Goal: Check status: Check status

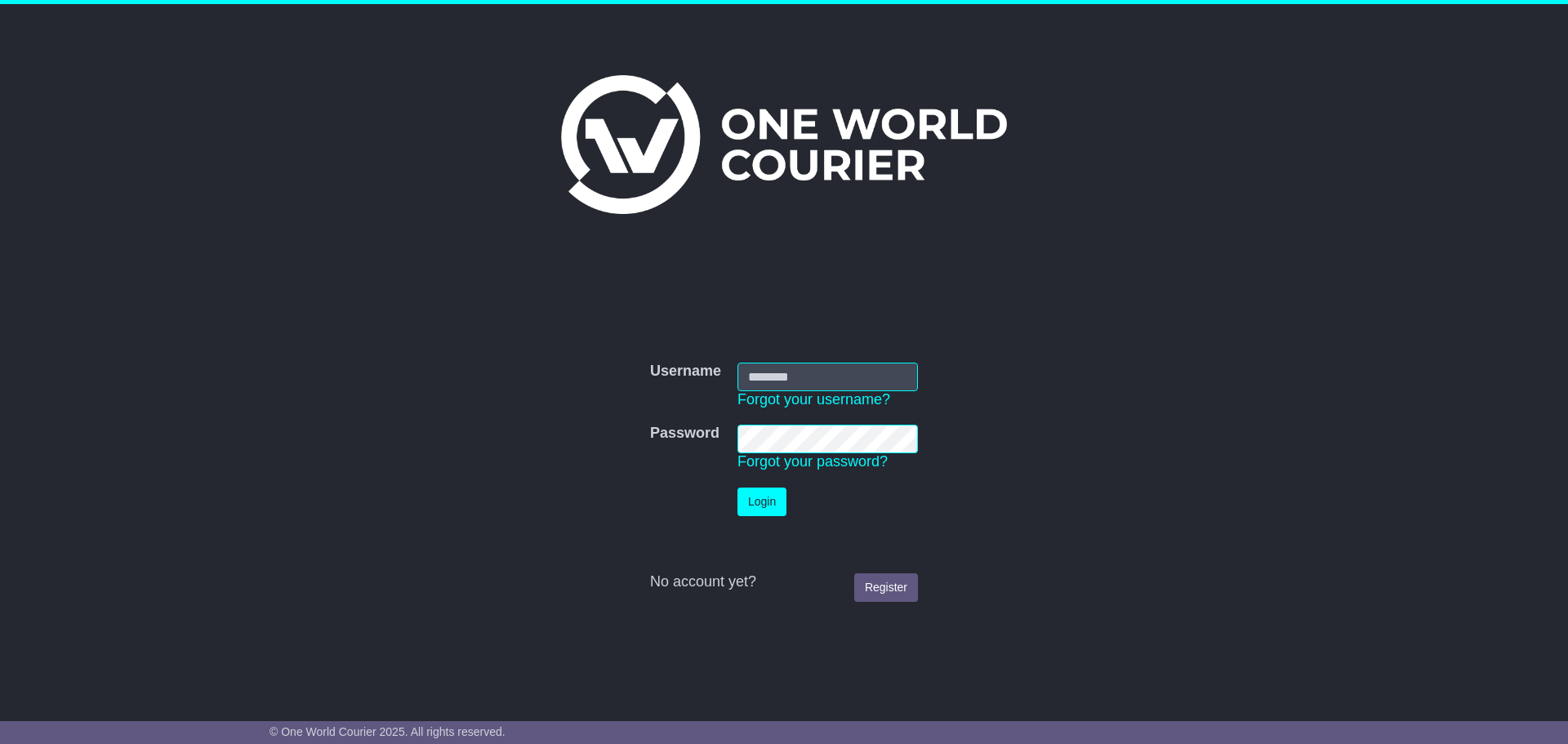
type input "**********"
click at [759, 503] on button "Login" at bounding box center [762, 502] width 49 height 28
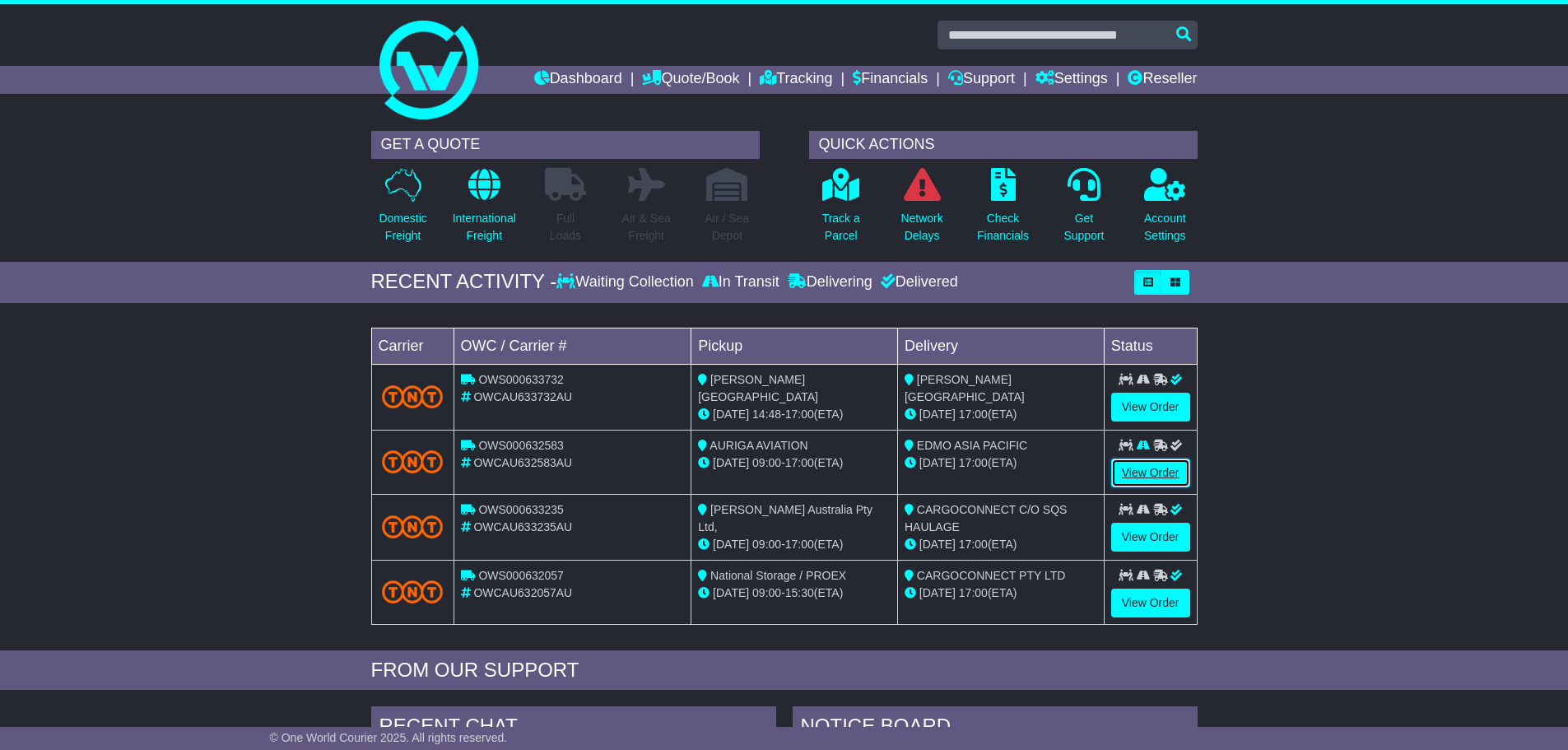
click at [1153, 472] on link "View Order" at bounding box center [1150, 473] width 79 height 29
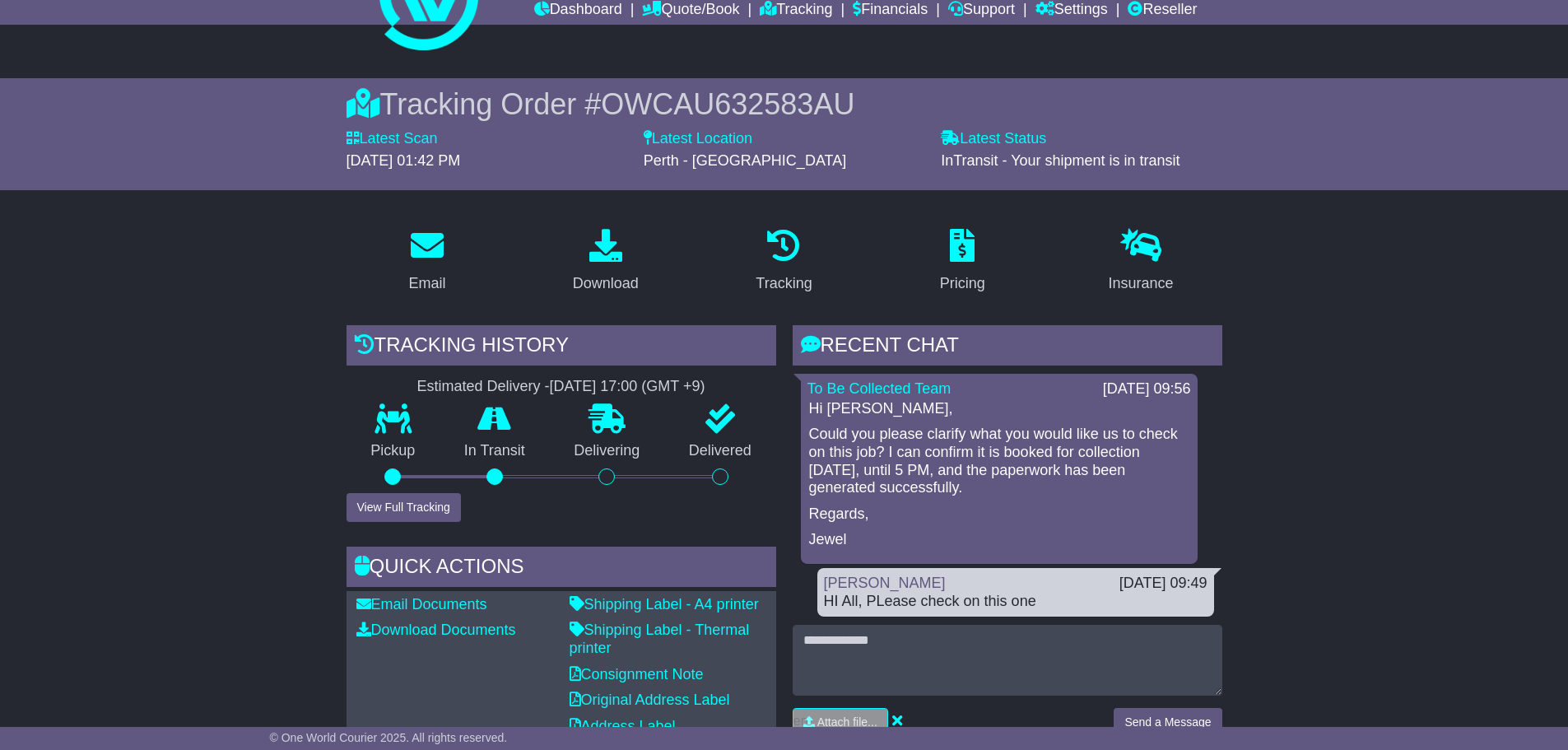
scroll to position [165, 0]
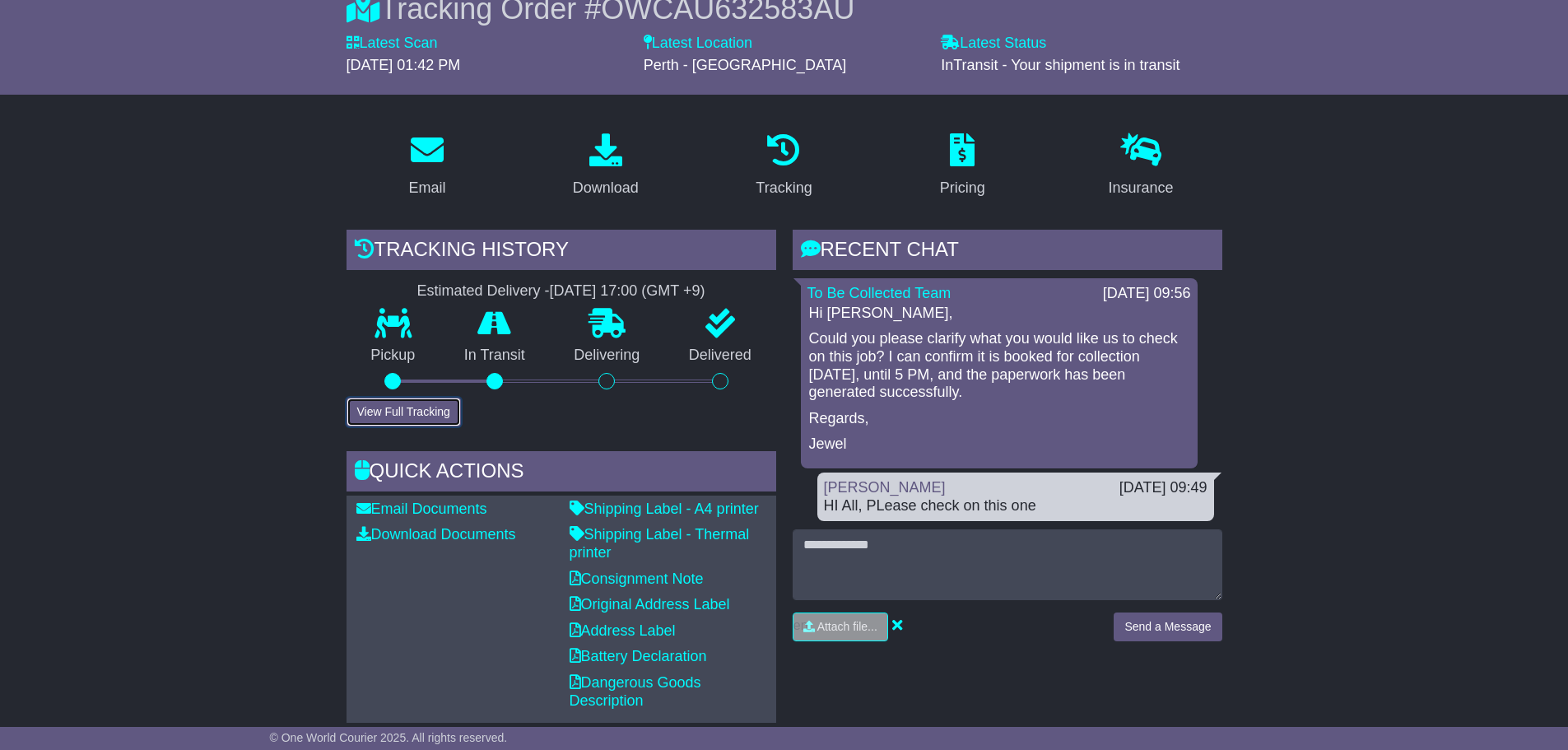
click at [430, 405] on button "View Full Tracking" at bounding box center [403, 412] width 115 height 29
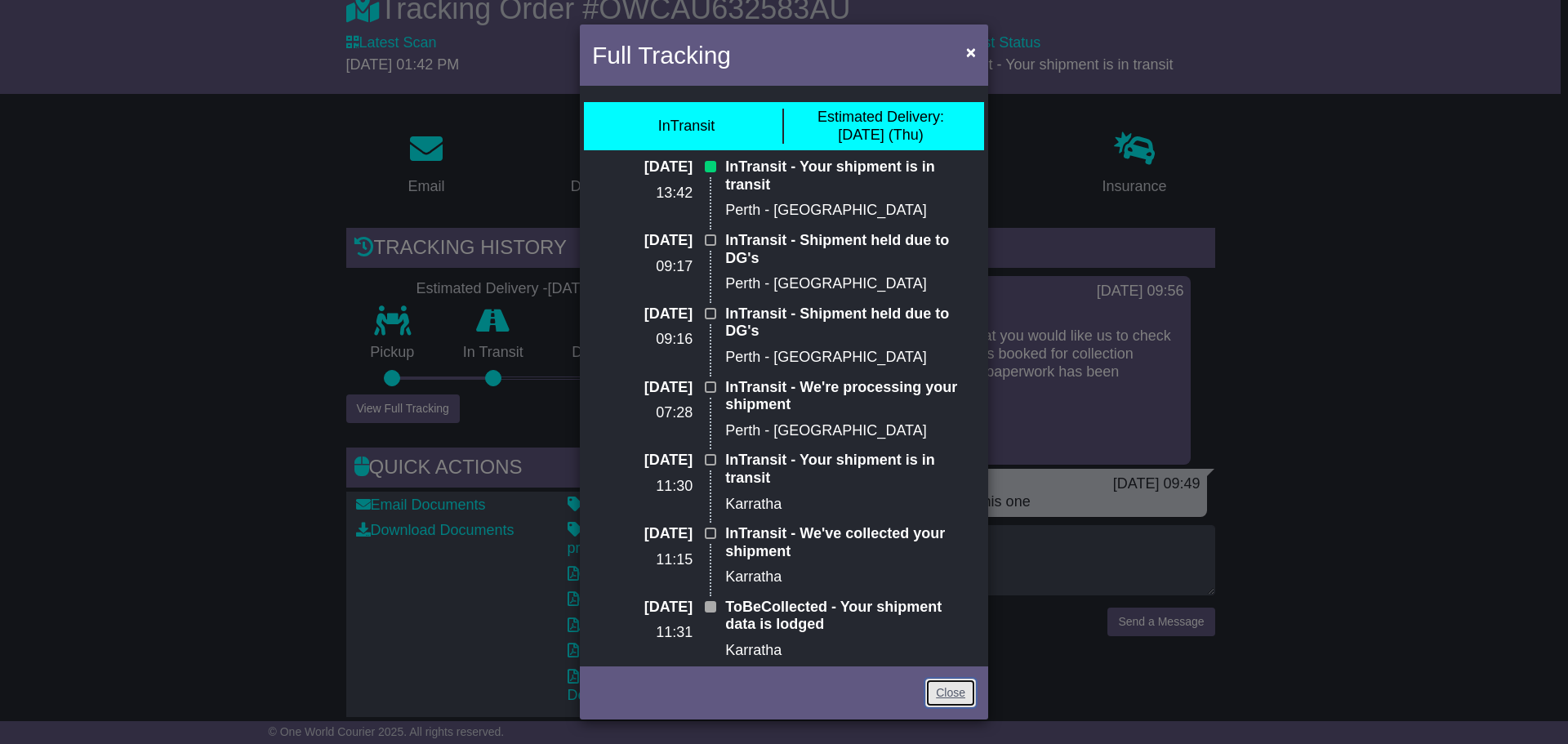
click at [948, 704] on link "Close" at bounding box center [950, 693] width 50 height 28
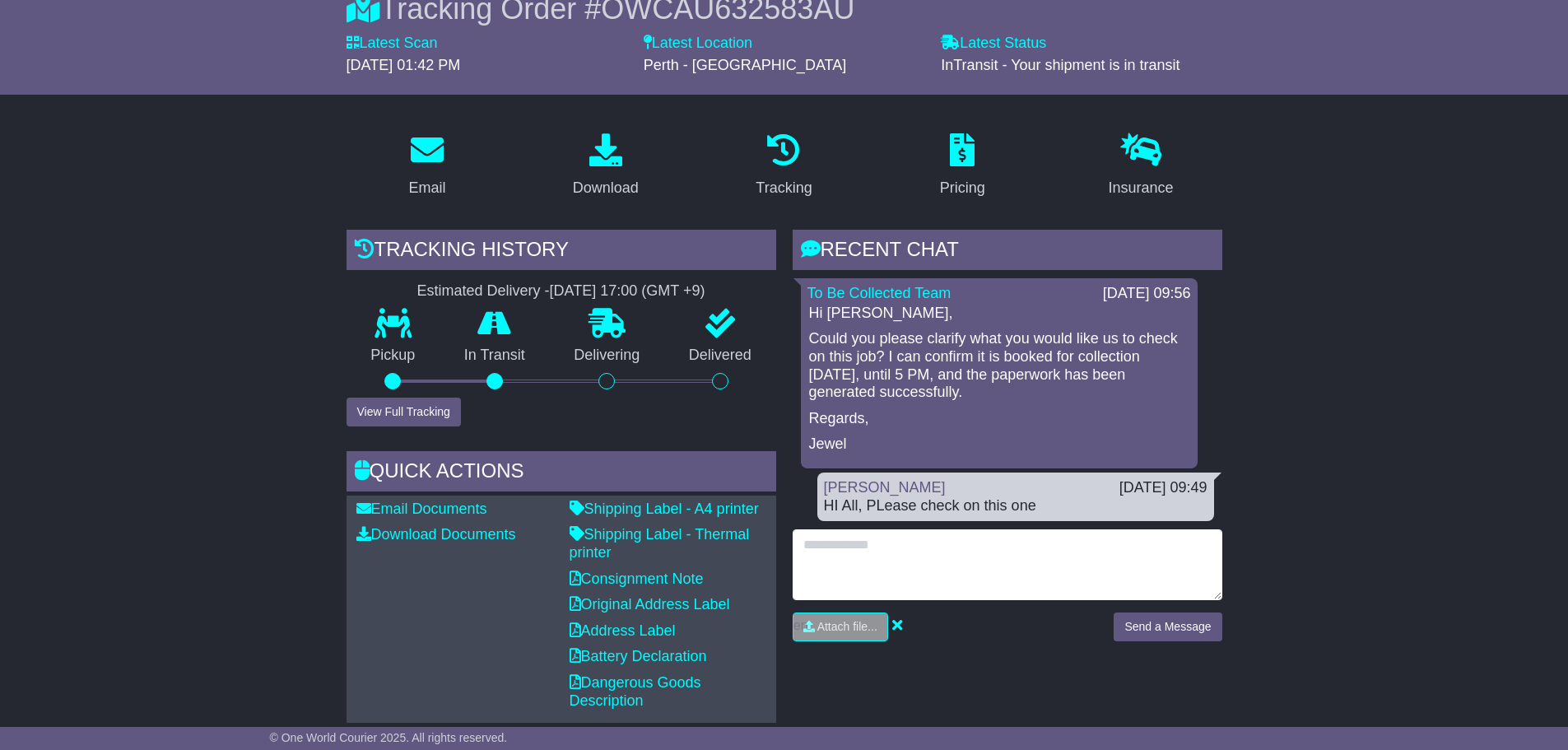
click at [1034, 577] on textarea at bounding box center [1007, 564] width 429 height 71
type textarea "**********"
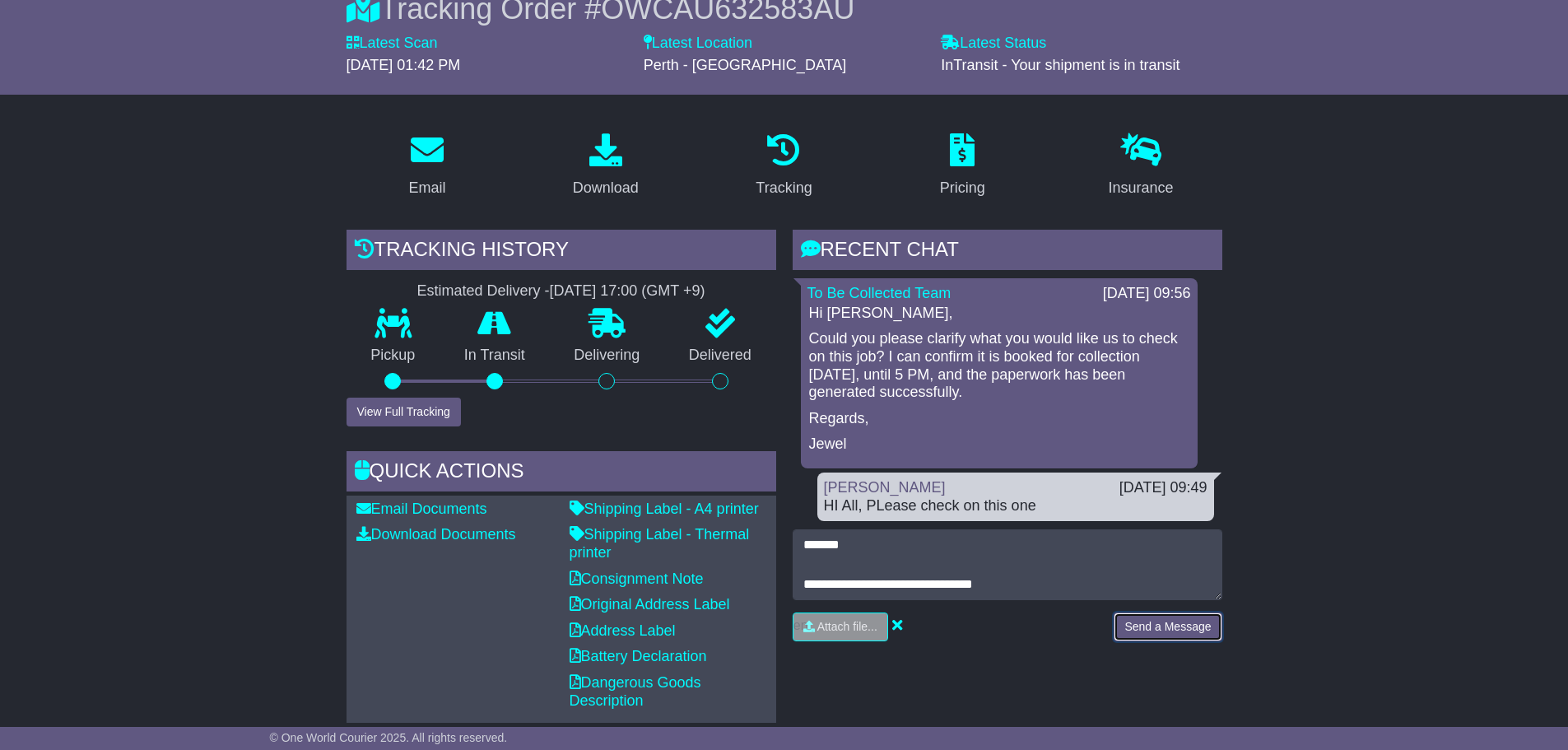
click at [1172, 635] on button "Send a Message" at bounding box center [1166, 627] width 108 height 29
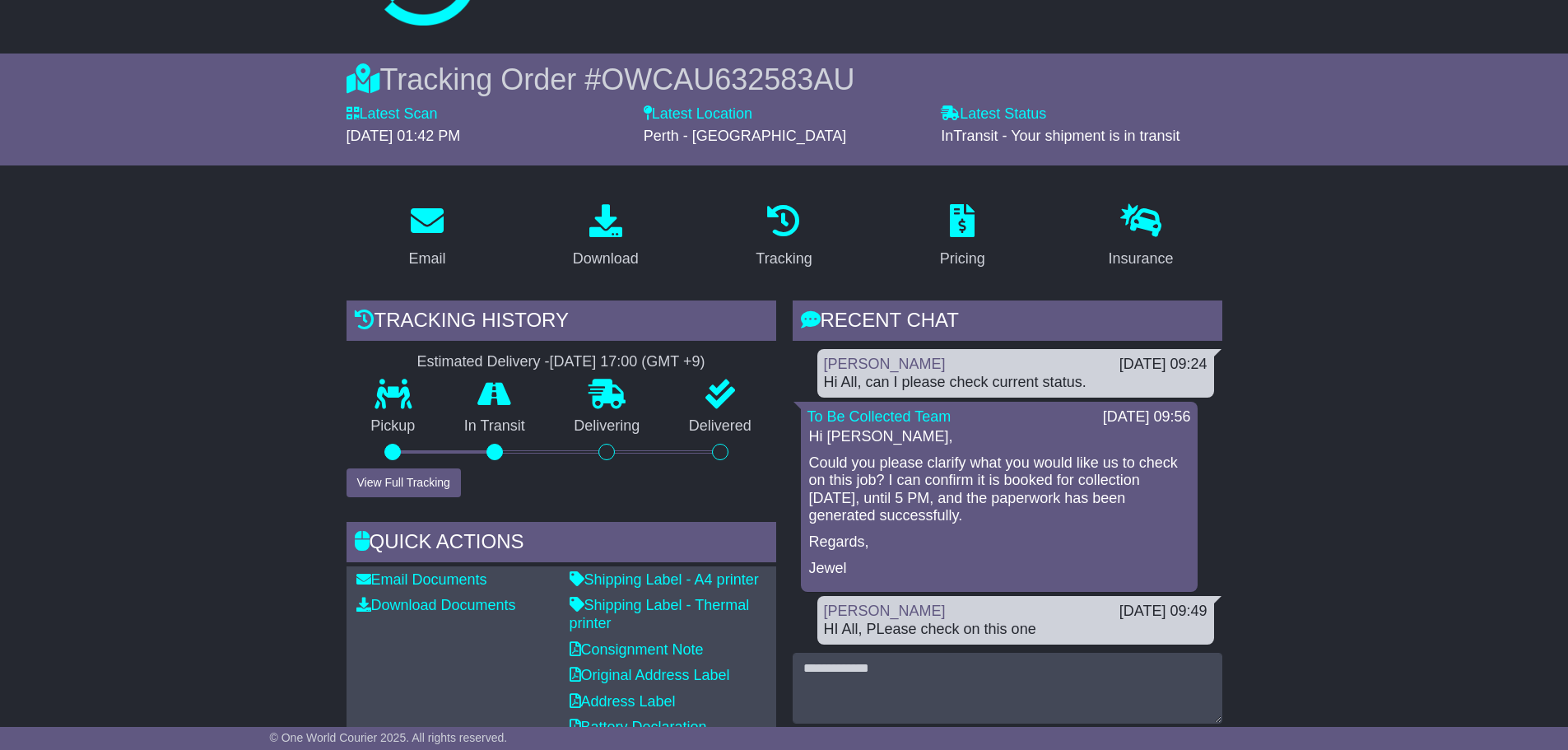
scroll to position [0, 0]
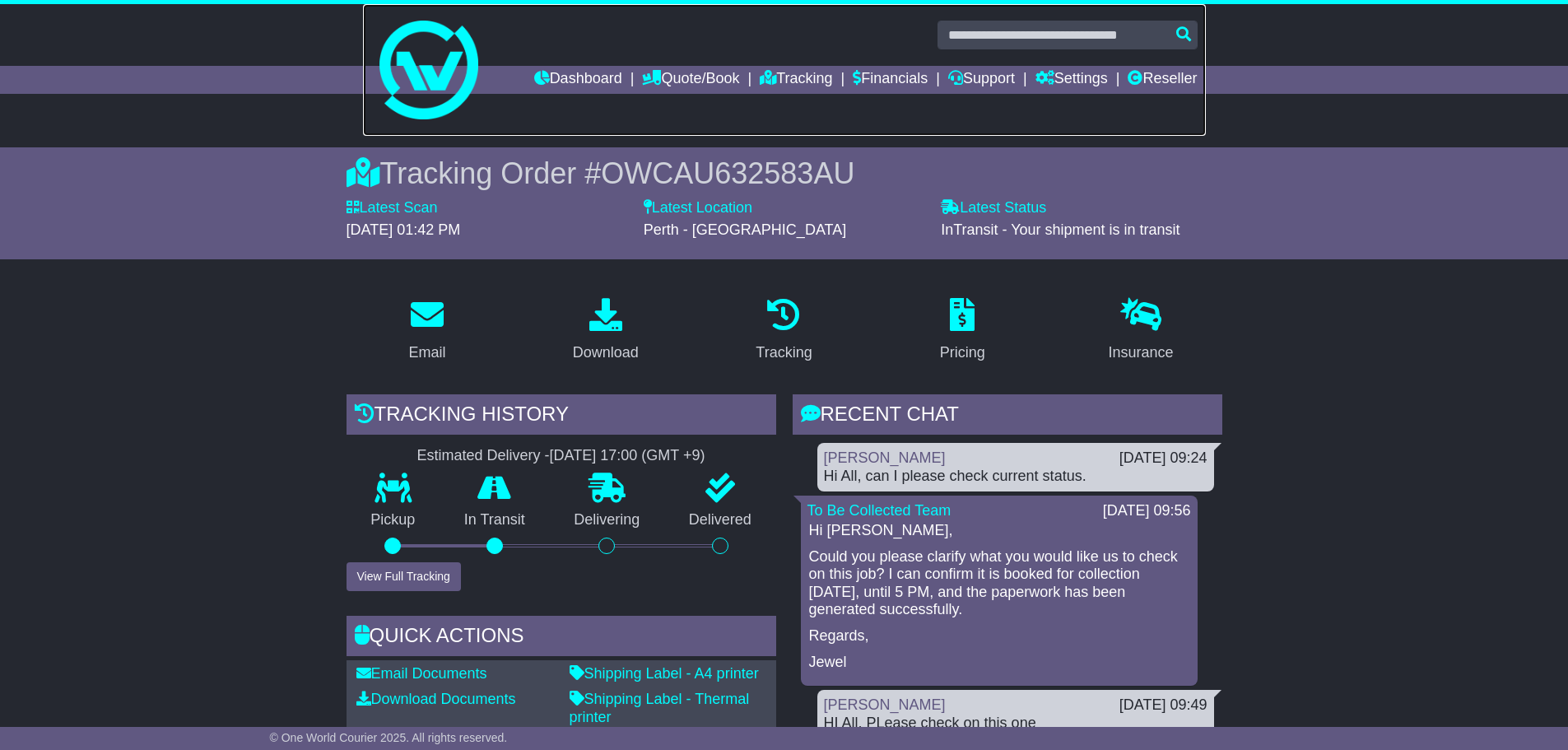
click at [573, 61] on link at bounding box center [784, 70] width 842 height 132
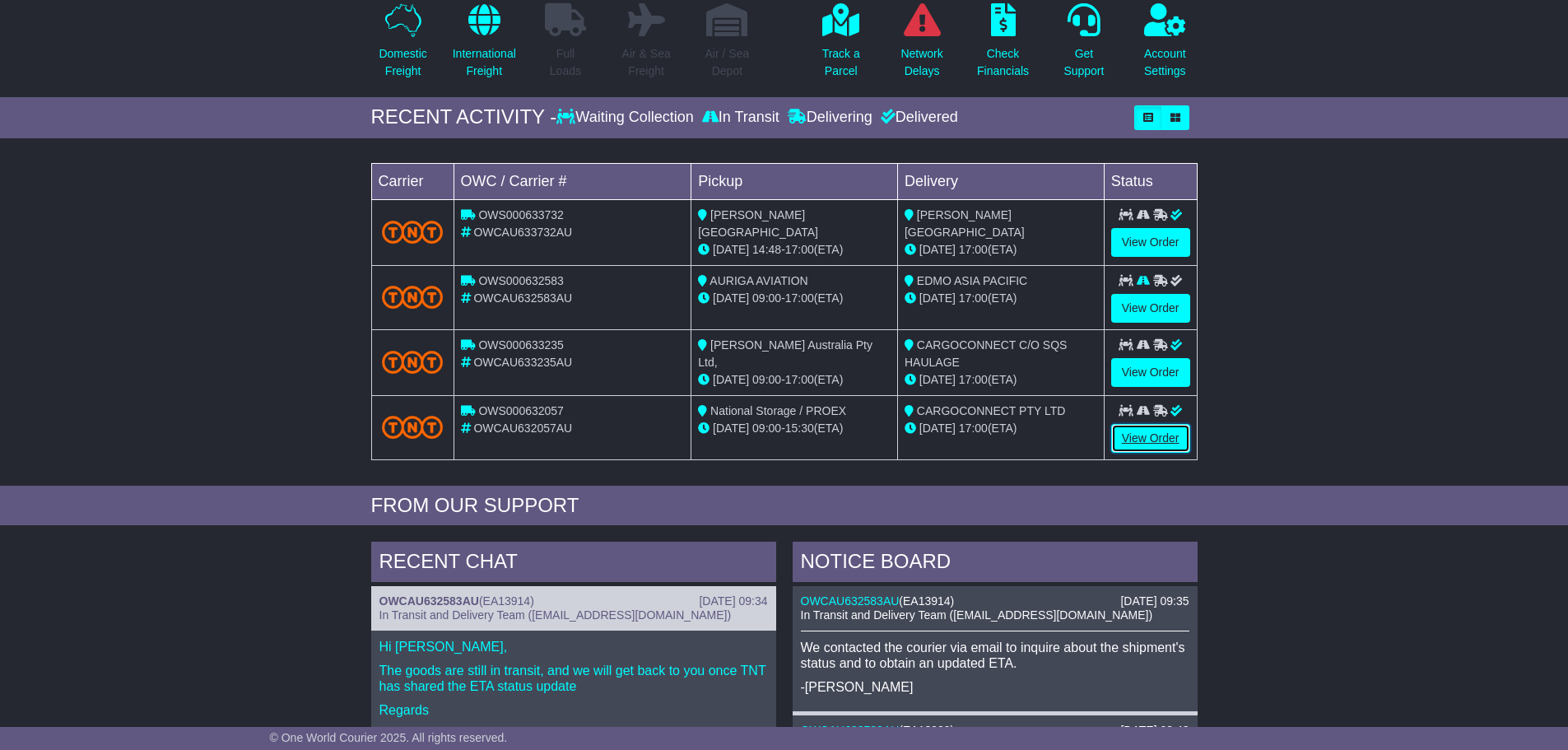
click at [1130, 434] on link "View Order" at bounding box center [1150, 438] width 79 height 29
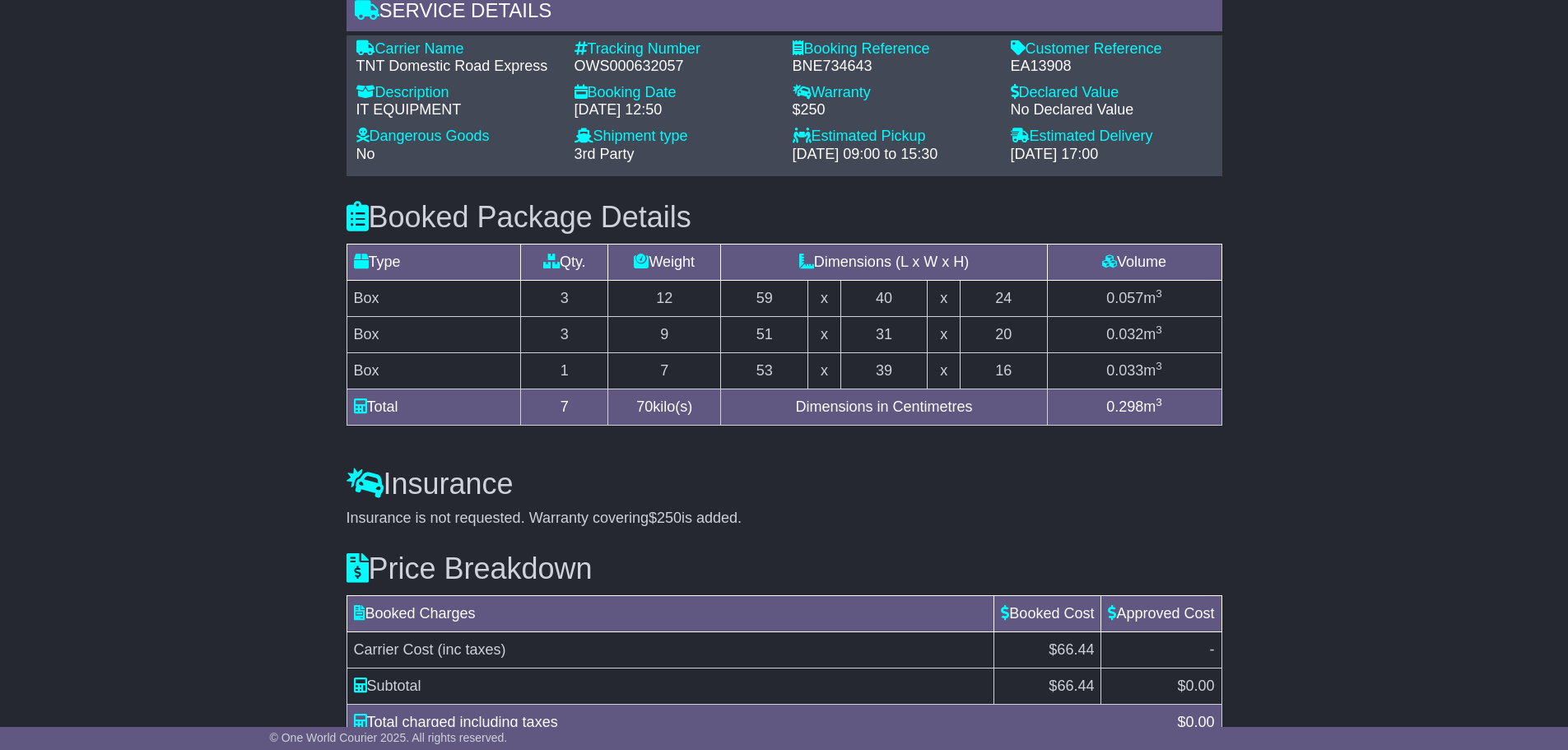
scroll to position [1385, 0]
